Goal: Task Accomplishment & Management: Use online tool/utility

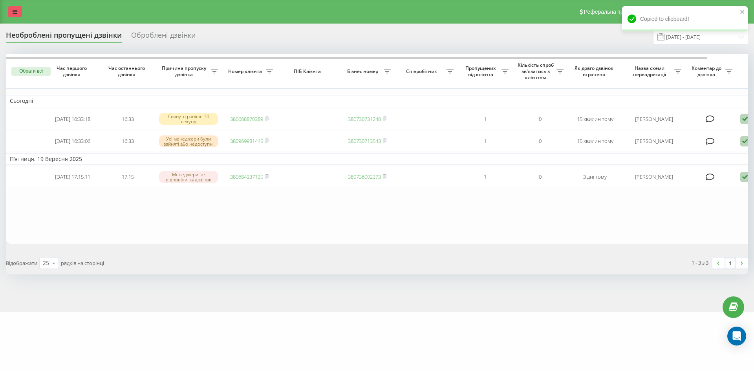
click at [15, 10] on icon at bounding box center [15, 11] width 5 height 5
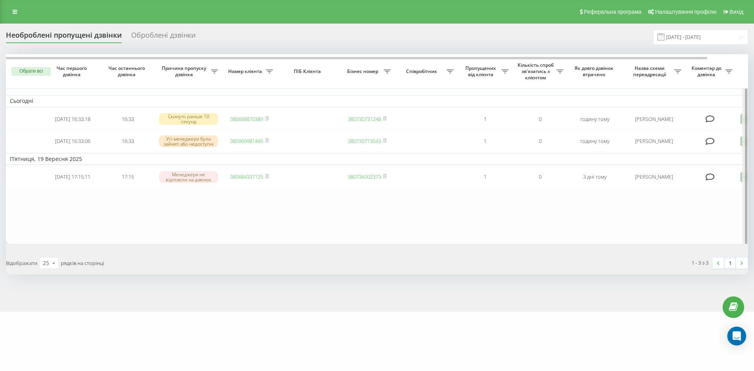
click at [744, 142] on div at bounding box center [745, 150] width 6 height 193
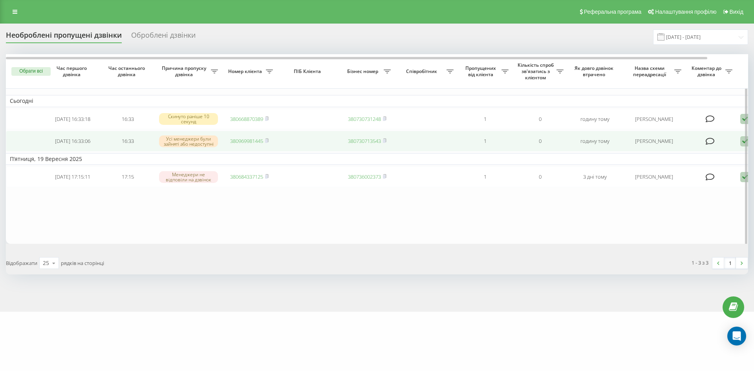
click at [739, 144] on td "Обробити Не вдалося зв'язатися Зв'язався з клієнтом за допомогою іншого каналу …" at bounding box center [763, 141] width 55 height 21
click at [740, 144] on td "Обробити Не вдалося зв'язатися Зв'язався з клієнтом за допомогою іншого каналу …" at bounding box center [763, 141] width 55 height 21
click at [742, 145] on icon at bounding box center [744, 141] width 9 height 11
click at [726, 171] on span "Зв'язався з клієнтом за допомогою іншого каналу" at bounding box center [712, 167] width 134 height 7
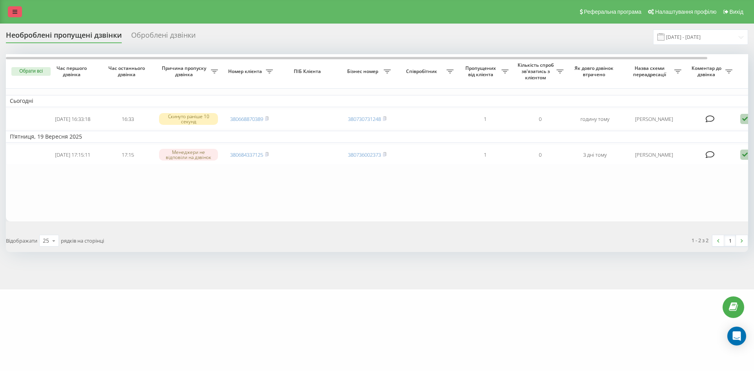
click at [14, 11] on icon at bounding box center [15, 11] width 5 height 5
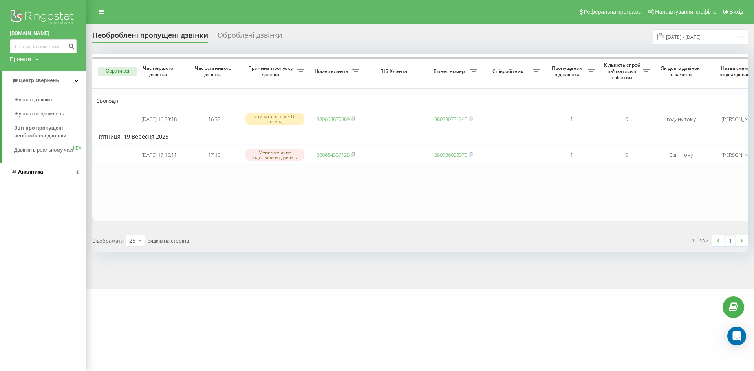
click at [27, 176] on span "Аналiтика" at bounding box center [26, 172] width 33 height 8
click at [38, 122] on span "Співробітники у реальному часі" at bounding box center [44, 123] width 60 height 16
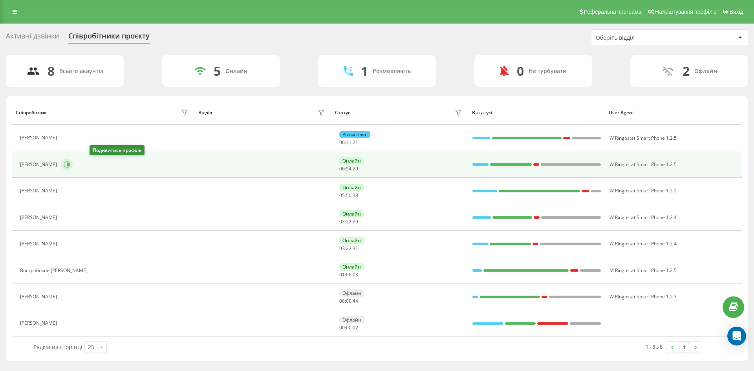
click at [69, 163] on icon at bounding box center [68, 165] width 2 height 4
